Goal: Task Accomplishment & Management: Manage account settings

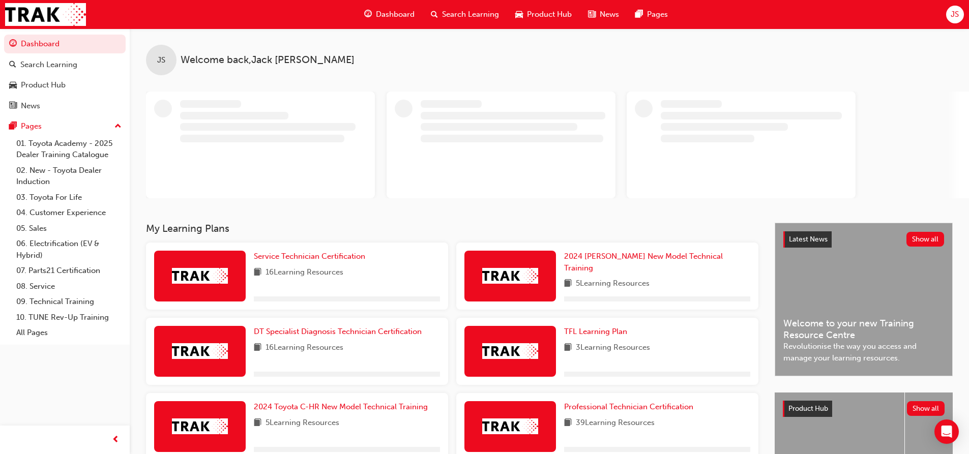
click at [961, 18] on div "JS" at bounding box center [955, 15] width 18 height 18
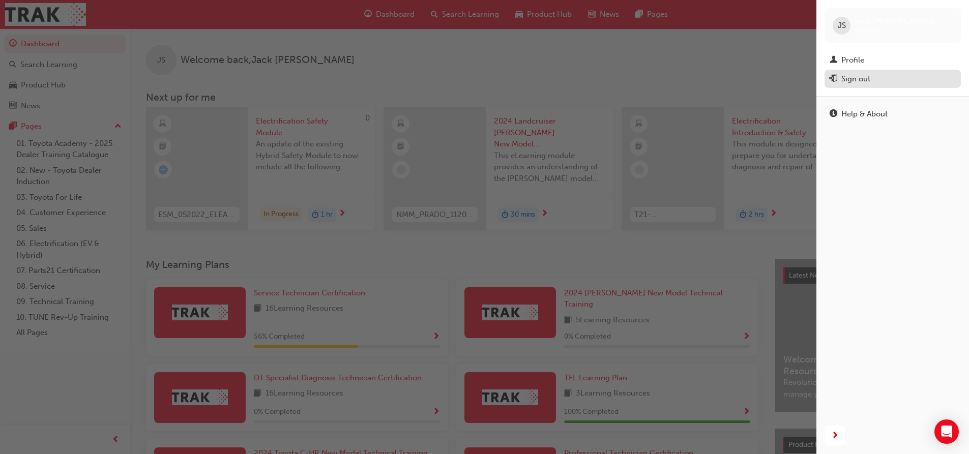
click at [858, 80] on div "Sign out" at bounding box center [856, 79] width 29 height 12
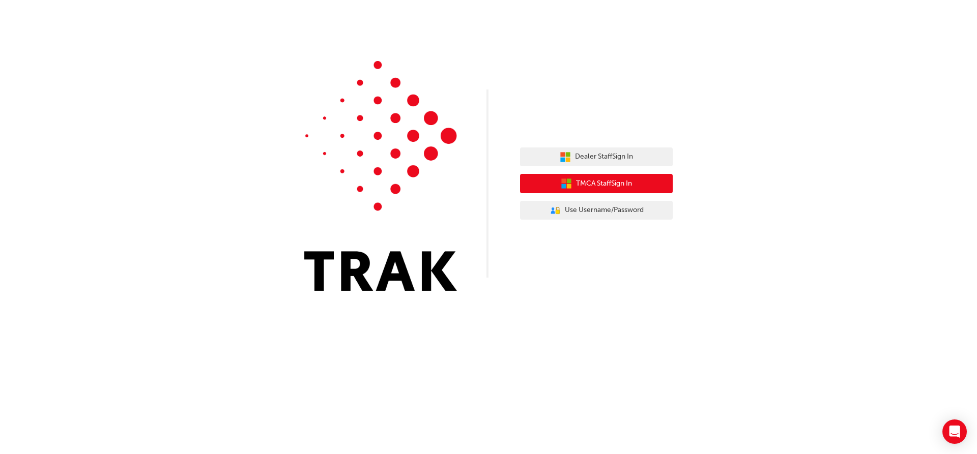
click at [567, 176] on button "TMCA Staff Sign In" at bounding box center [596, 183] width 153 height 19
click at [585, 150] on button "Dealer Staff Sign In" at bounding box center [596, 157] width 153 height 19
